Goal: Browse casually

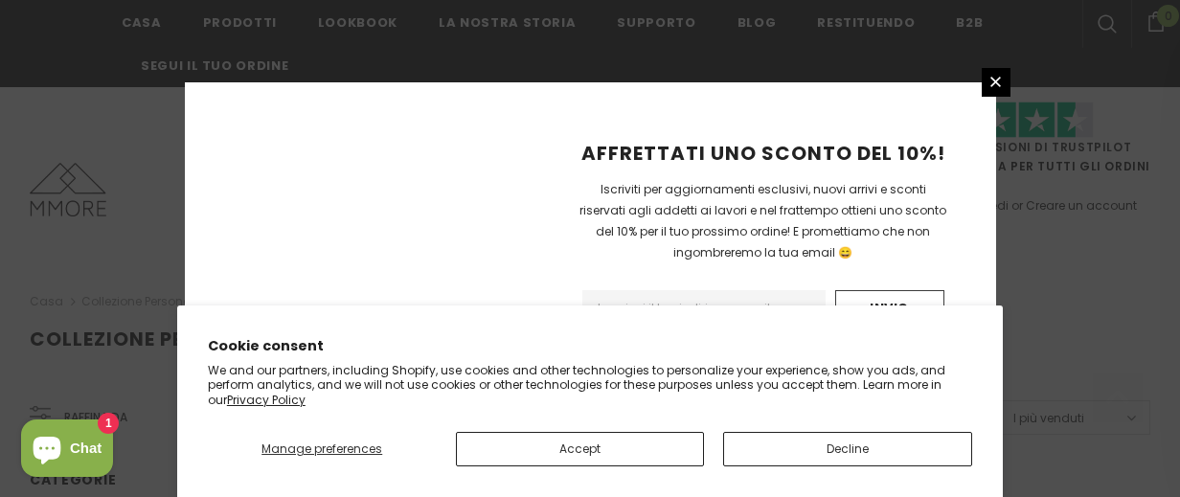
scroll to position [1506, 0]
